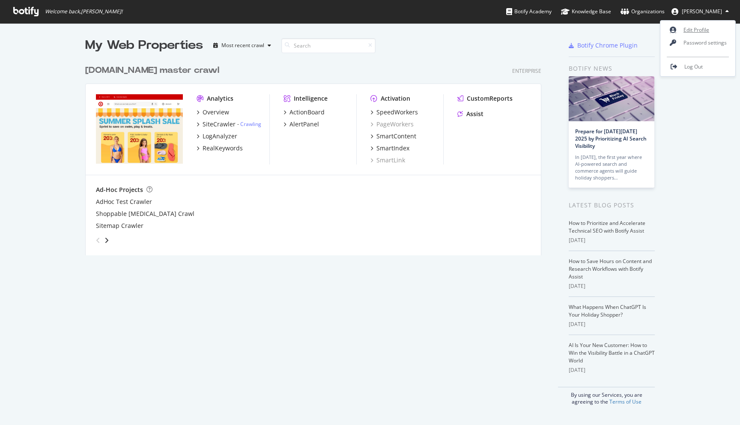
scroll to position [425, 740]
click at [693, 25] on link "Edit Profile" at bounding box center [697, 30] width 75 height 13
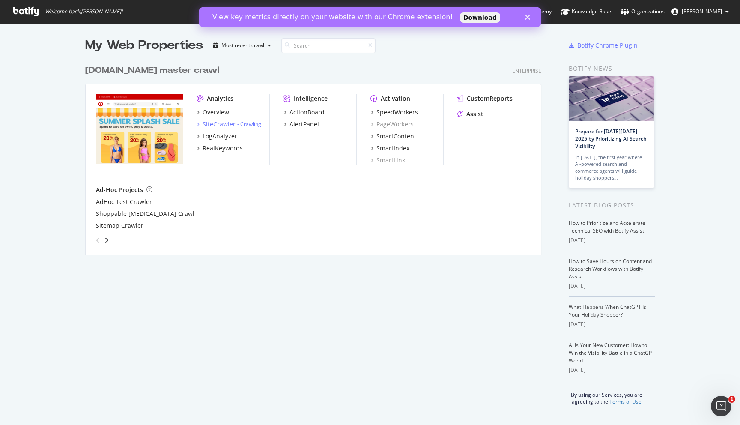
click at [223, 126] on div "SiteCrawler" at bounding box center [219, 124] width 33 height 9
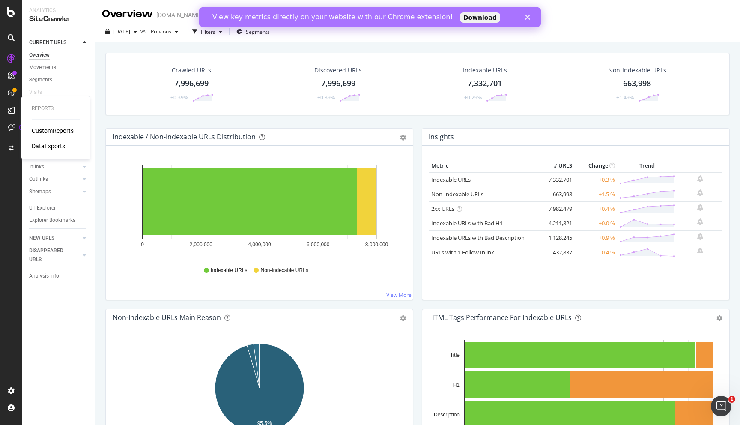
click at [40, 145] on div "DataExports" at bounding box center [48, 146] width 33 height 9
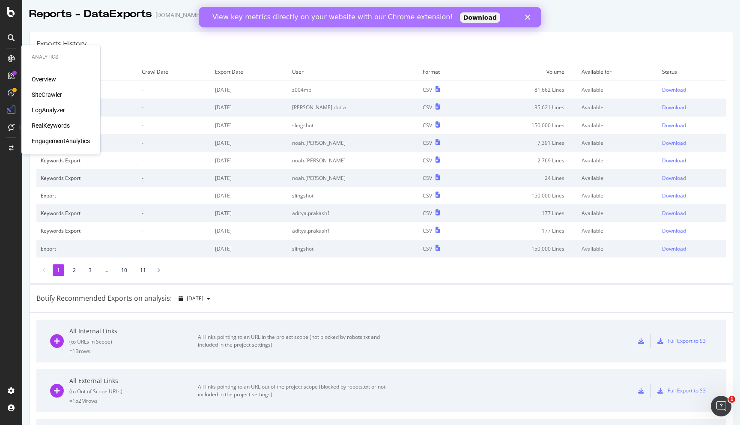
click at [46, 95] on div "SiteCrawler" at bounding box center [47, 94] width 30 height 9
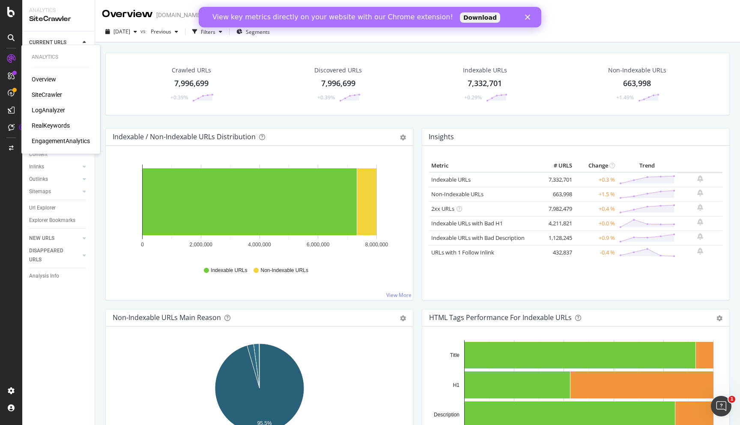
click at [60, 122] on div "RealKeywords" at bounding box center [51, 125] width 38 height 9
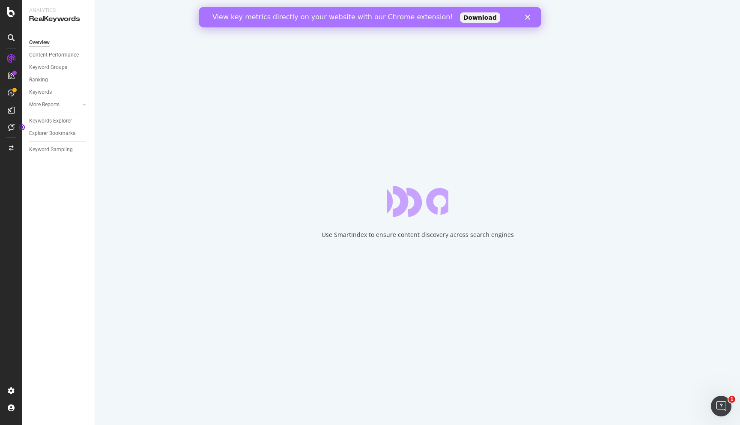
click at [529, 21] on div "View key metrics directly on your website with our Chrome extension! Download" at bounding box center [370, 17] width 343 height 14
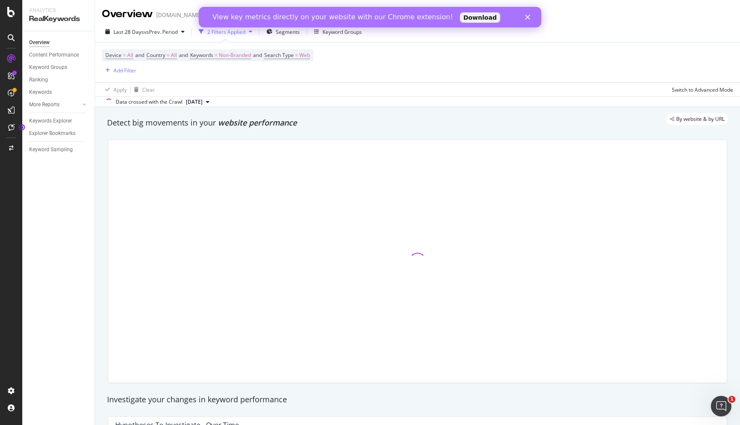
click at [530, 17] on icon "Close" at bounding box center [527, 17] width 5 height 5
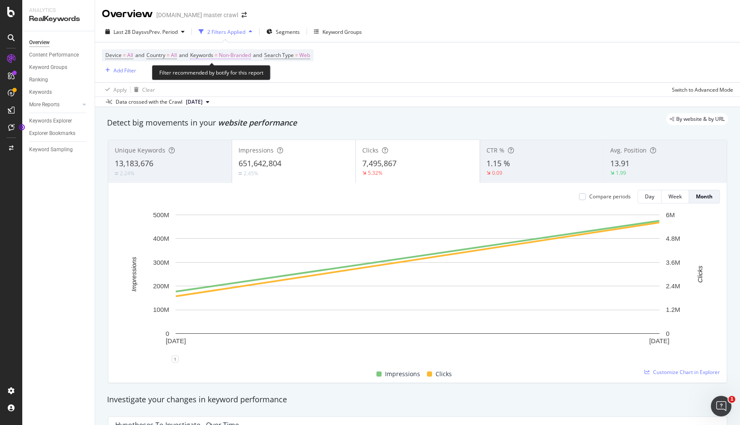
click at [213, 56] on span "Keywords" at bounding box center [201, 54] width 23 height 7
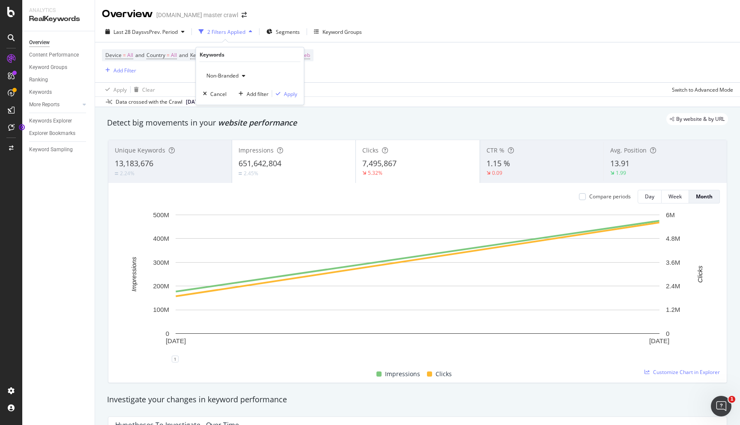
click at [167, 76] on div "Device = All and Country = All and Keywords = Non-Branded and Search Type = Web…" at bounding box center [417, 62] width 631 height 40
click at [61, 118] on div "Keywords Explorer" at bounding box center [50, 120] width 43 height 9
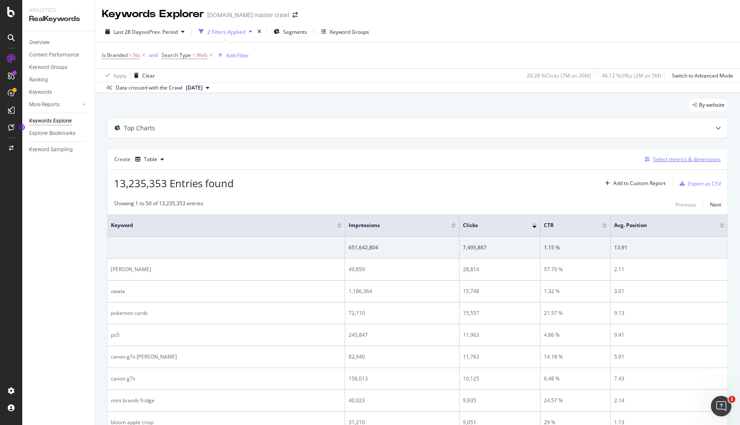
click at [690, 160] on div "Select metrics & dimensions" at bounding box center [687, 158] width 68 height 7
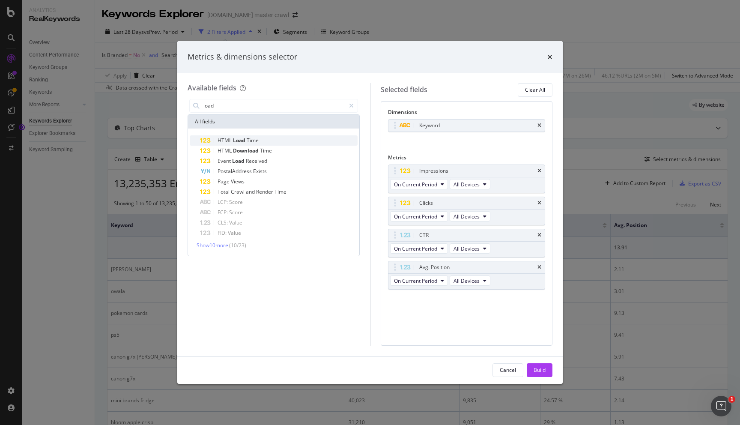
type input "load"
click at [253, 140] on span "Time" at bounding box center [253, 140] width 12 height 7
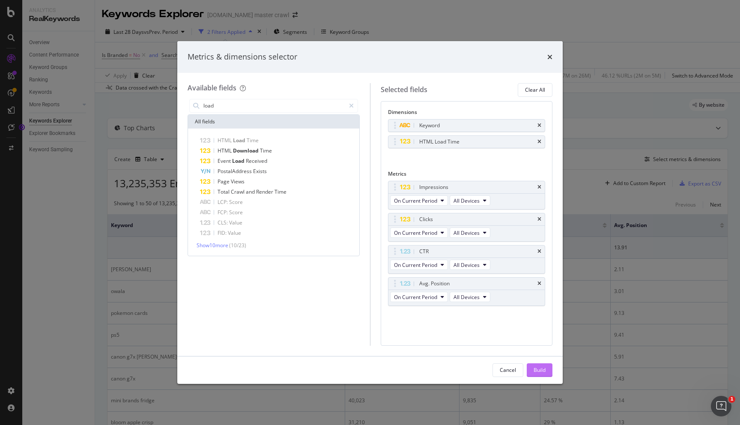
click at [540, 369] on div "Build" at bounding box center [540, 369] width 12 height 7
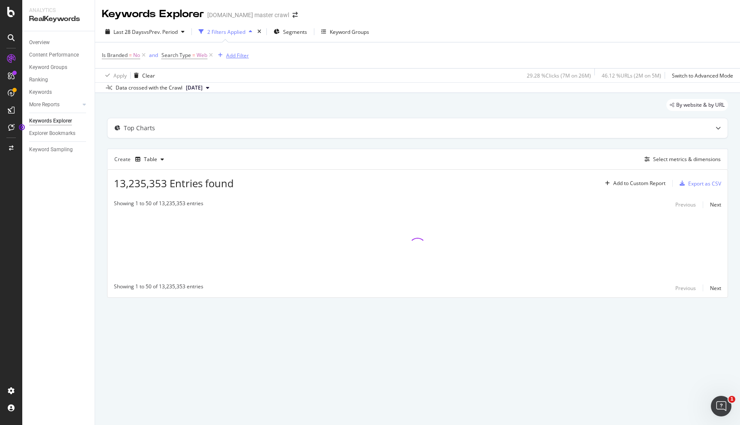
click at [233, 57] on div "Add Filter" at bounding box center [237, 55] width 23 height 7
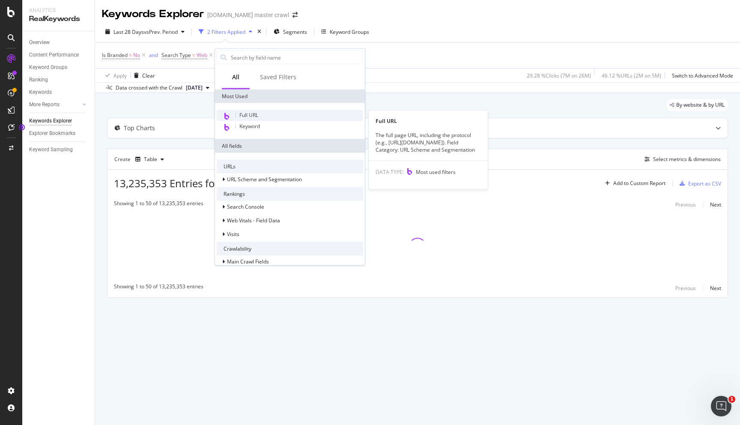
click at [258, 116] on span "Full URL" at bounding box center [248, 114] width 19 height 7
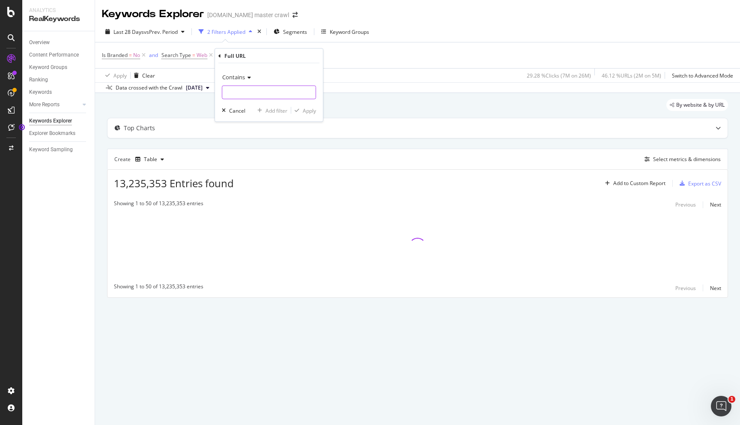
click at [251, 91] on input "text" at bounding box center [268, 93] width 93 height 14
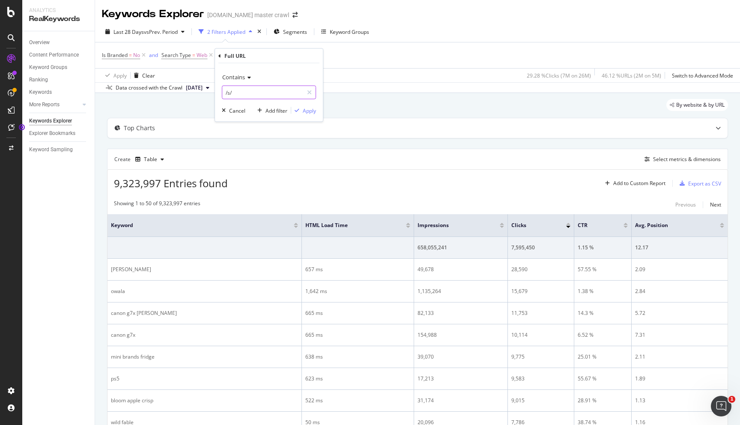
type input "/s/"
click at [304, 117] on div "Contains /s/ Cancel Add filter Apply" at bounding box center [269, 92] width 108 height 58
click at [303, 113] on div "Apply" at bounding box center [309, 110] width 13 height 7
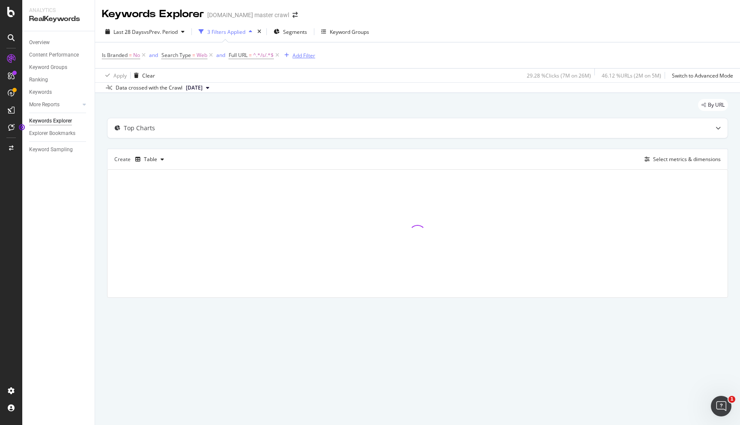
click at [307, 55] on div "Add Filter" at bounding box center [304, 55] width 23 height 7
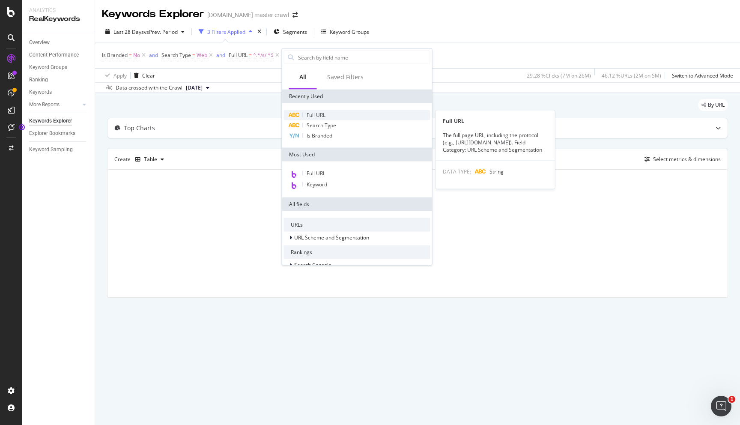
click at [323, 114] on span "Full URL" at bounding box center [316, 114] width 19 height 7
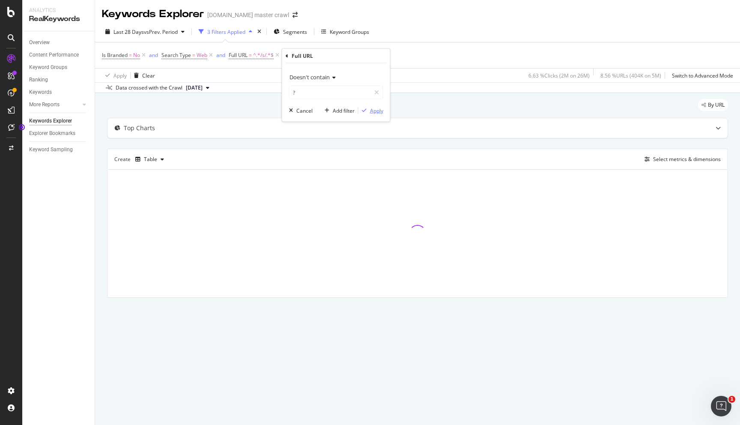
click at [370, 112] on div "Apply" at bounding box center [376, 110] width 13 height 7
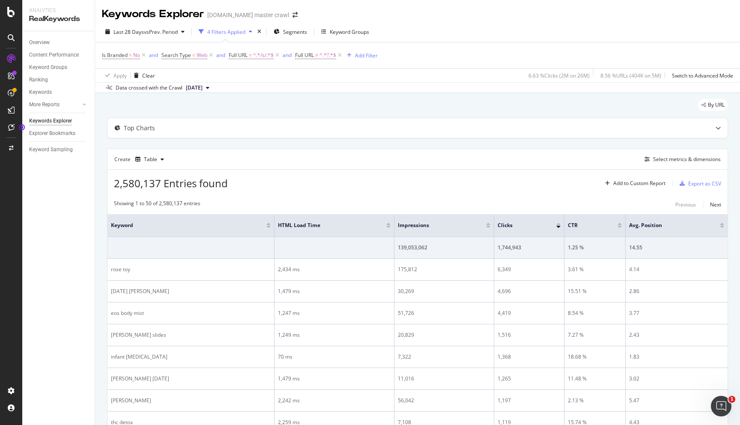
scroll to position [1, 0]
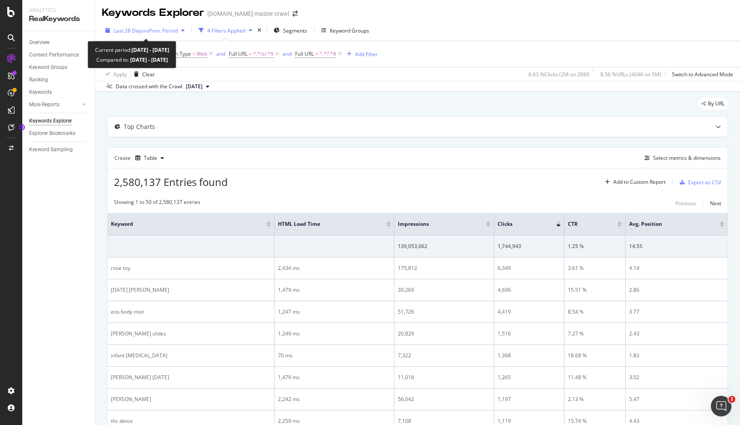
click at [176, 30] on span "vs Prev. Period" at bounding box center [161, 30] width 34 height 7
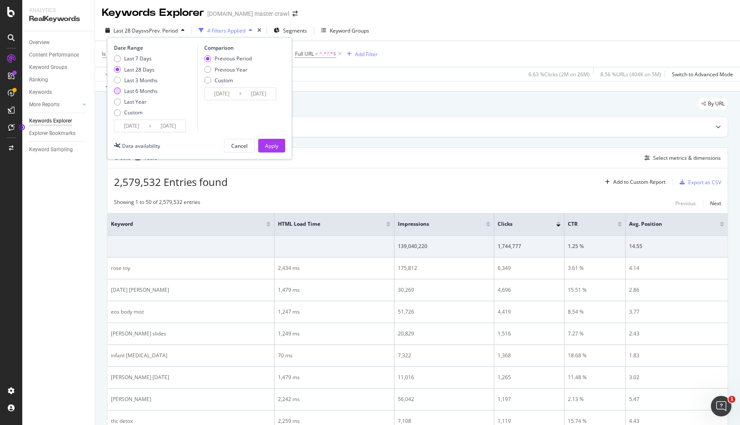
click at [148, 92] on div "Last 6 Months" at bounding box center [140, 90] width 33 height 7
type input "[DATE]"
click at [269, 140] on div "Apply" at bounding box center [271, 145] width 13 height 13
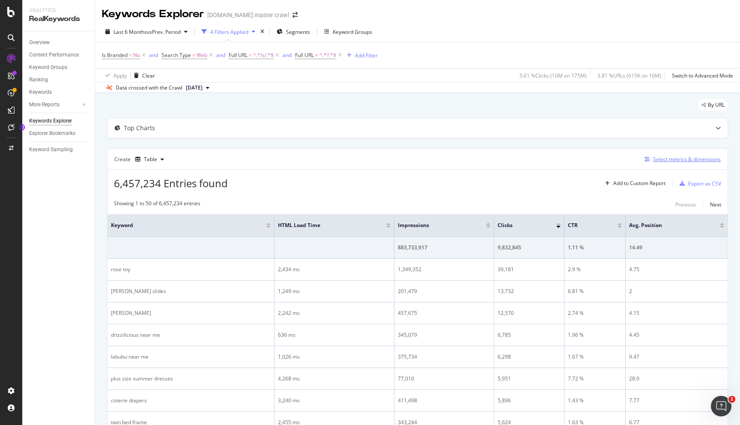
click at [697, 158] on div "Select metrics & dimensions" at bounding box center [687, 158] width 68 height 7
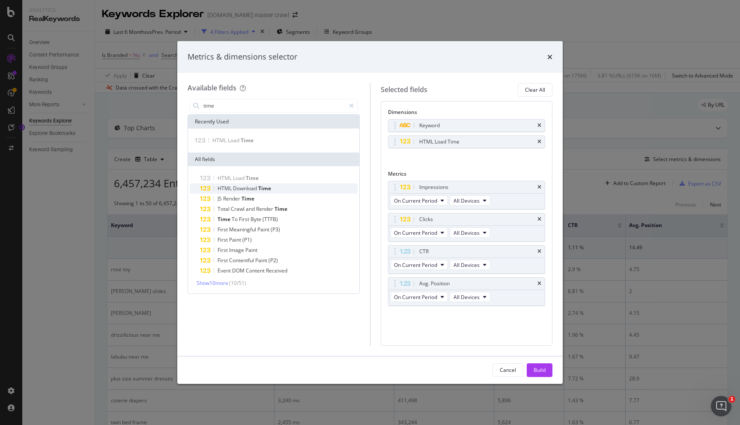
click at [242, 192] on div "HTML Download Time" at bounding box center [279, 188] width 158 height 10
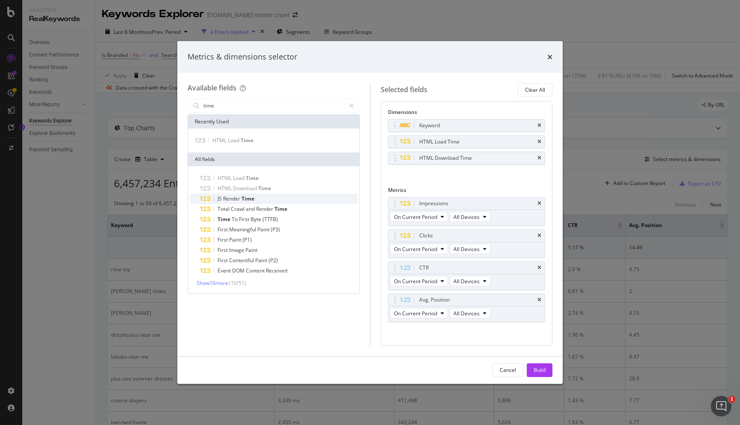
click at [260, 196] on div "[PERSON_NAME] Time" at bounding box center [279, 199] width 158 height 10
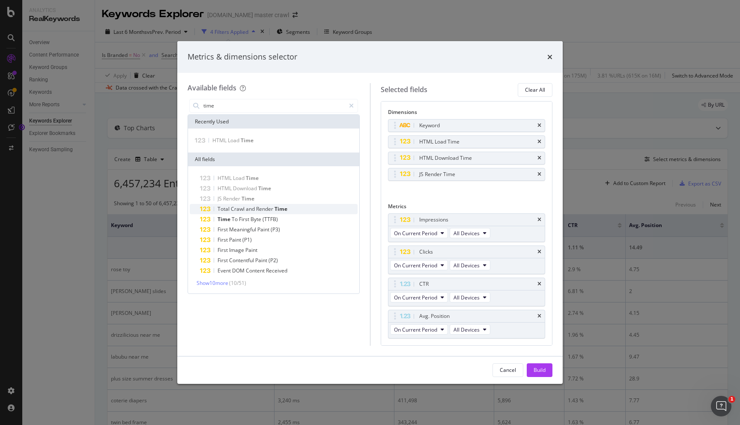
click at [266, 209] on span "Render" at bounding box center [265, 208] width 18 height 7
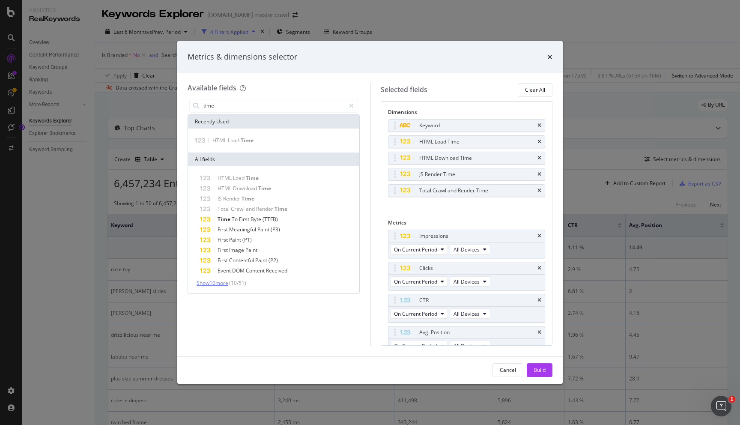
click at [223, 282] on span "Show 10 more" at bounding box center [213, 282] width 32 height 7
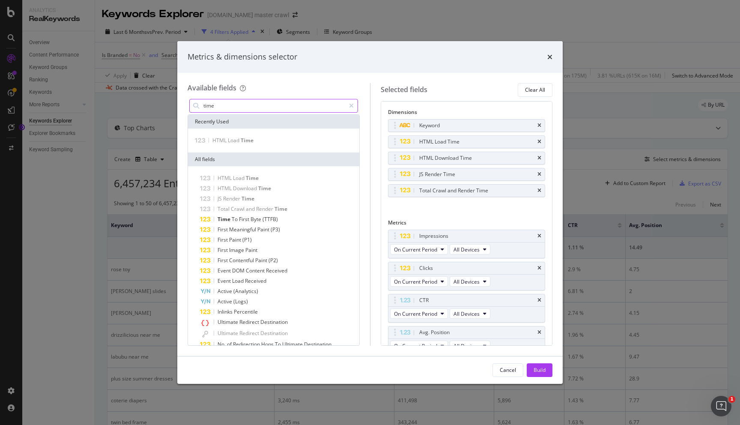
click at [222, 104] on input "time" at bounding box center [274, 105] width 143 height 13
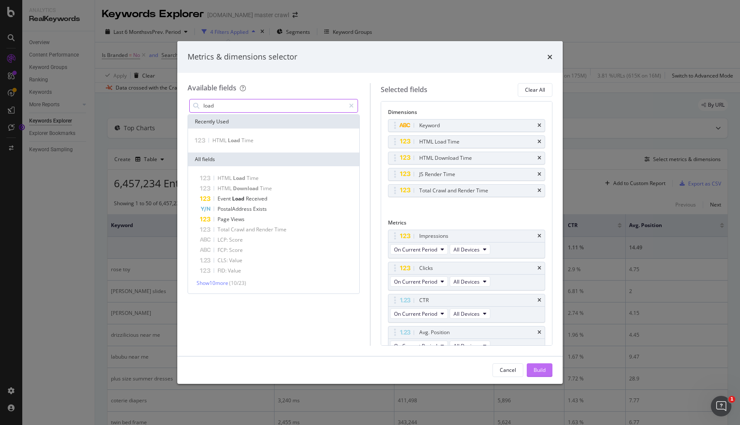
type input "load"
click at [540, 372] on div "Build" at bounding box center [540, 369] width 12 height 7
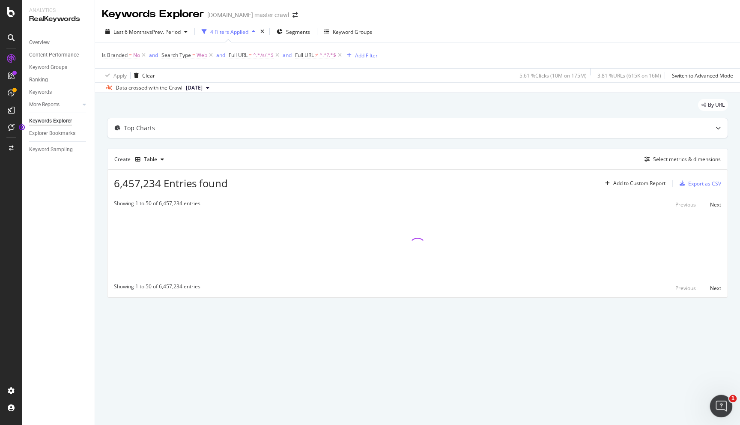
click at [713, 404] on div "Open Intercom Messenger" at bounding box center [720, 405] width 28 height 28
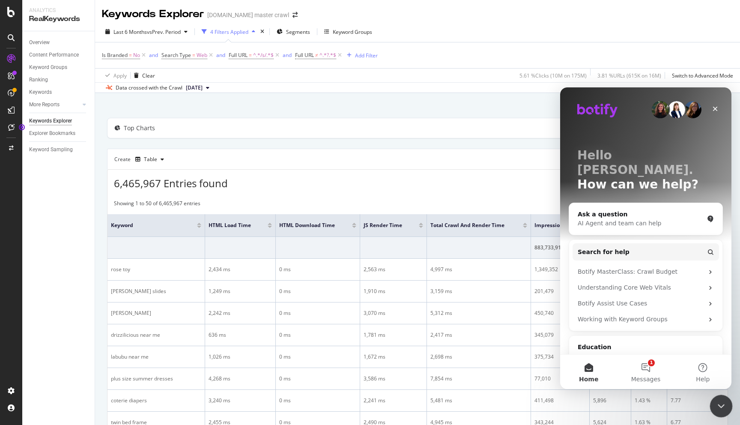
drag, startPoint x: 717, startPoint y: 408, endPoint x: 1421, endPoint y: 792, distance: 801.7
click at [717, 408] on icon "Close Intercom Messenger" at bounding box center [720, 405] width 10 height 10
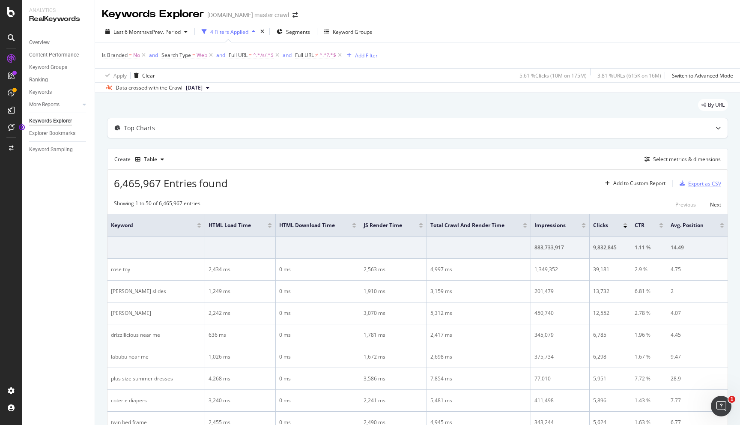
click at [704, 187] on div "Export as CSV" at bounding box center [704, 183] width 33 height 7
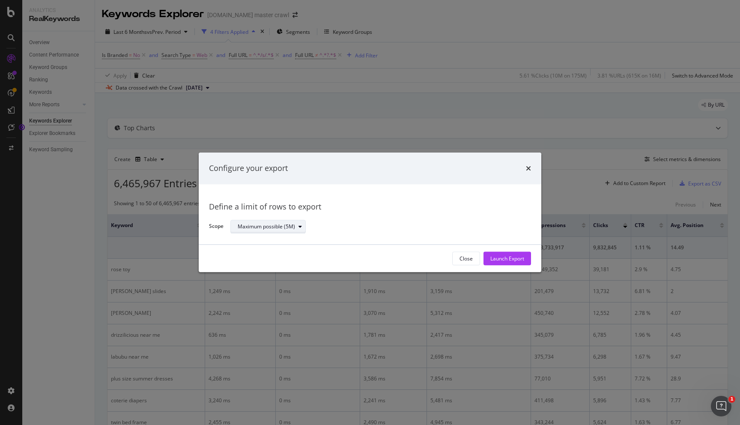
click at [287, 227] on div "Maximum possible (5M)" at bounding box center [266, 226] width 57 height 5
click at [341, 231] on div "Maximum possible (5M)" at bounding box center [377, 226] width 294 height 15
click at [531, 165] on div "Configure your export" at bounding box center [370, 168] width 343 height 32
click at [527, 170] on icon "times" at bounding box center [528, 168] width 5 height 7
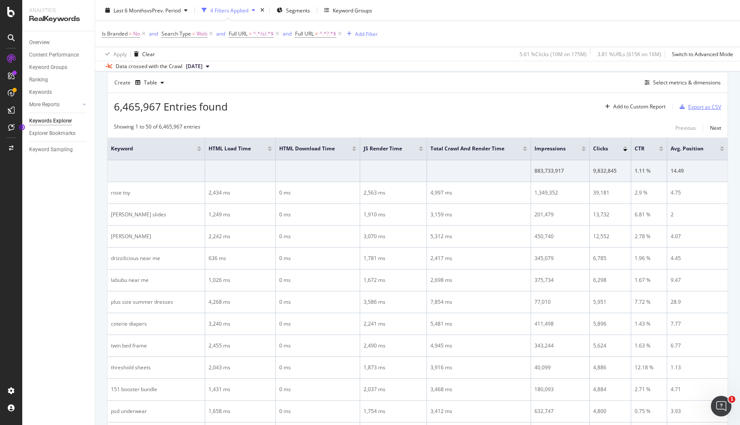
scroll to position [9, 0]
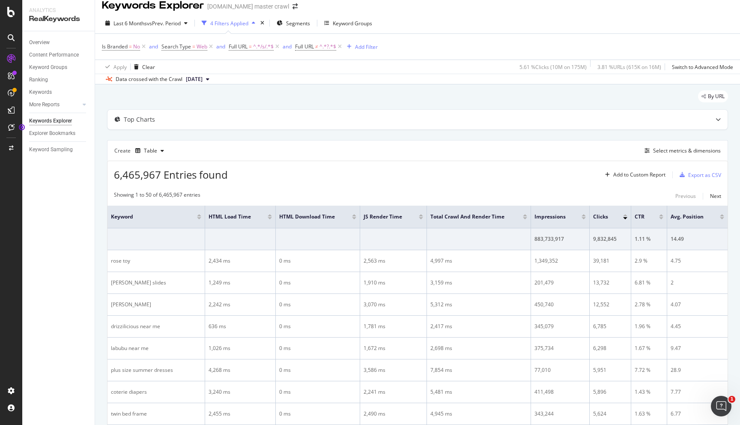
click at [200, 218] on div at bounding box center [199, 218] width 4 height 2
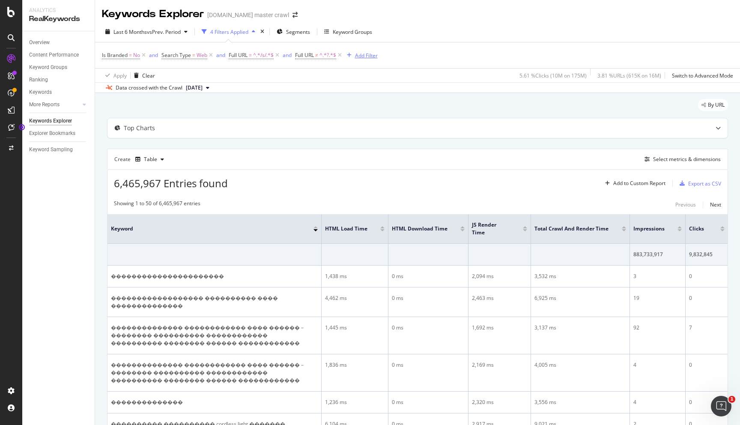
click at [364, 56] on div "Add Filter" at bounding box center [366, 55] width 23 height 7
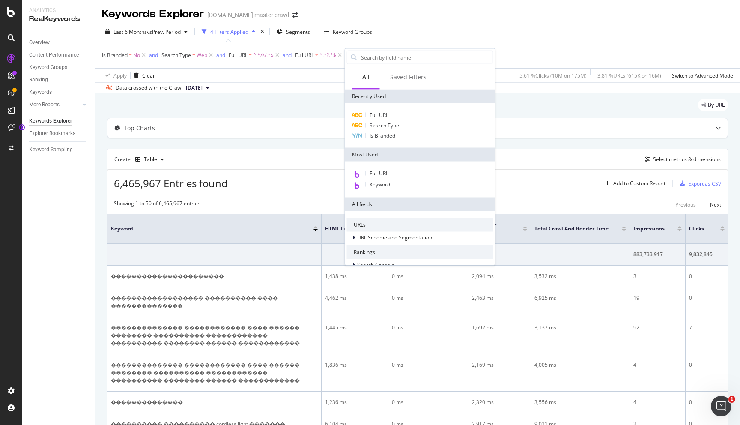
click at [308, 90] on div "Data crossed with the Crawl [DATE]" at bounding box center [417, 87] width 645 height 10
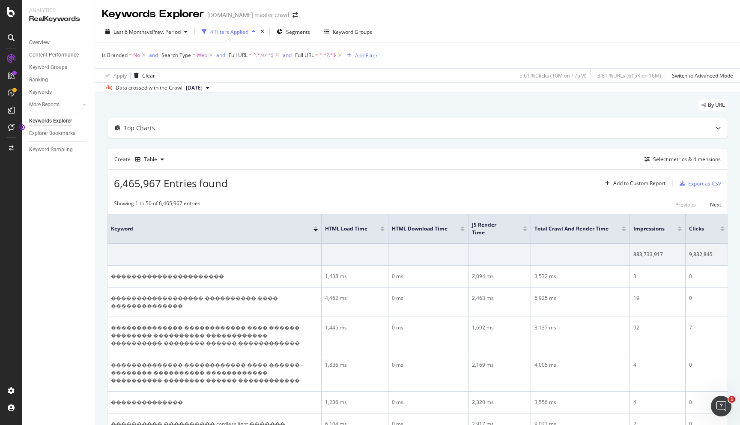
click at [260, 54] on span "^.*/s/.*$" at bounding box center [263, 55] width 21 height 12
click at [314, 111] on div "button" at bounding box center [312, 109] width 12 height 5
click at [635, 186] on div "Add to Custom Report" at bounding box center [639, 183] width 52 height 5
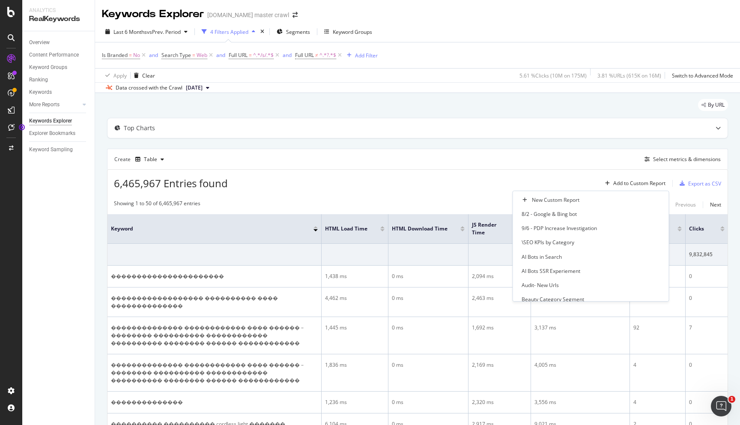
click at [612, 166] on div "Create Table Select metrics & dimensions" at bounding box center [417, 159] width 621 height 21
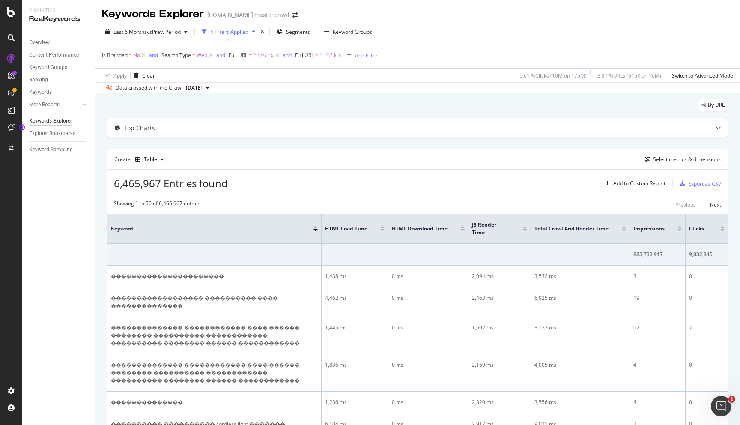
click at [688, 181] on div "button" at bounding box center [682, 183] width 12 height 5
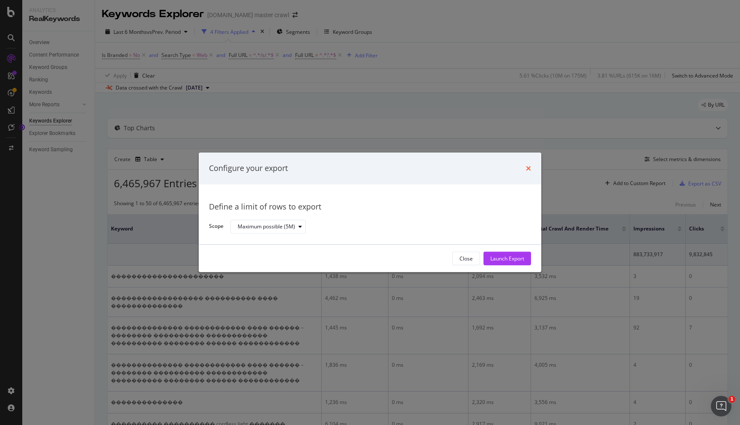
click at [526, 170] on icon "times" at bounding box center [528, 168] width 5 height 7
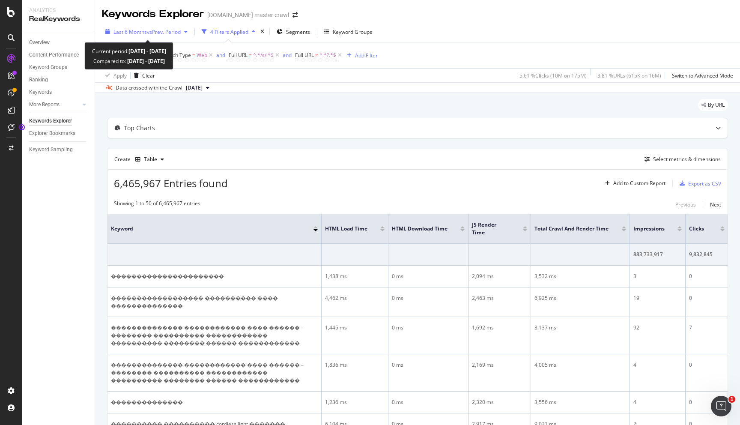
click at [159, 35] on span "vs Prev. Period" at bounding box center [164, 31] width 34 height 7
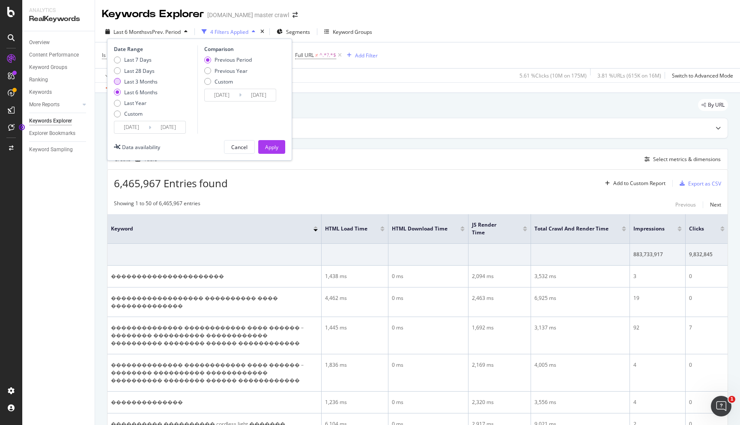
click at [119, 82] on div "Last 3 Months" at bounding box center [117, 81] width 7 height 7
type input "[DATE]"
click at [266, 149] on div "Apply" at bounding box center [271, 146] width 13 height 7
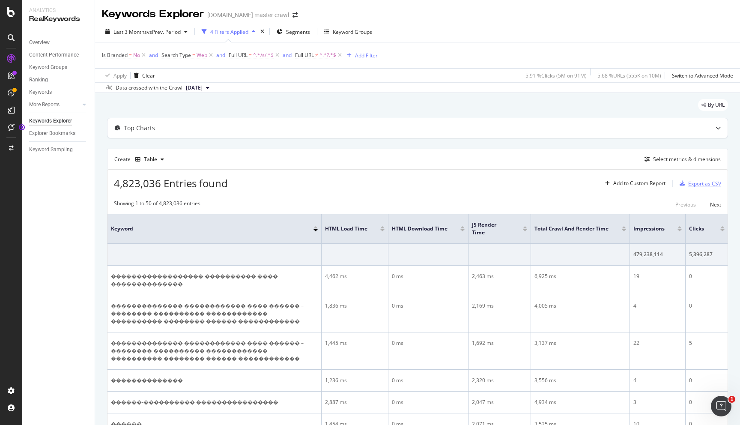
click at [694, 186] on div "Export as CSV" at bounding box center [704, 183] width 33 height 7
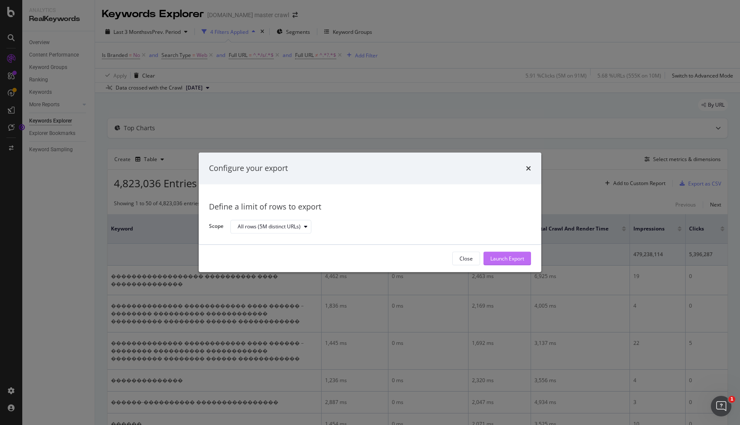
click at [495, 254] on div "Launch Export" at bounding box center [507, 258] width 34 height 13
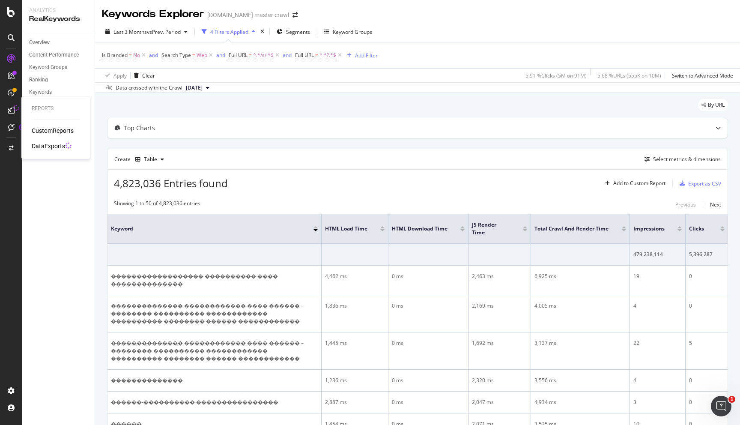
click at [48, 144] on div "DataExports" at bounding box center [48, 146] width 33 height 9
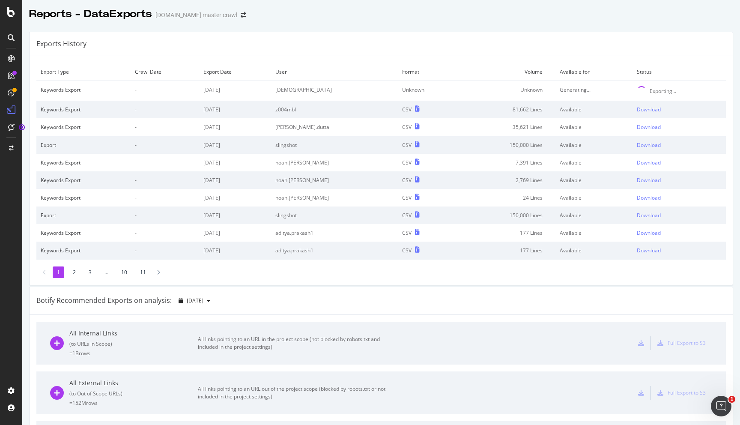
click at [73, 271] on li "2" at bounding box center [75, 272] width 12 height 12
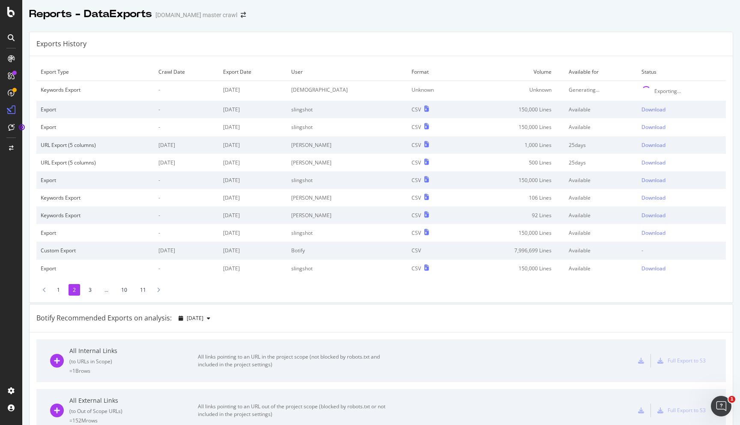
click at [63, 287] on li "1" at bounding box center [59, 290] width 12 height 12
